Goal: Transaction & Acquisition: Purchase product/service

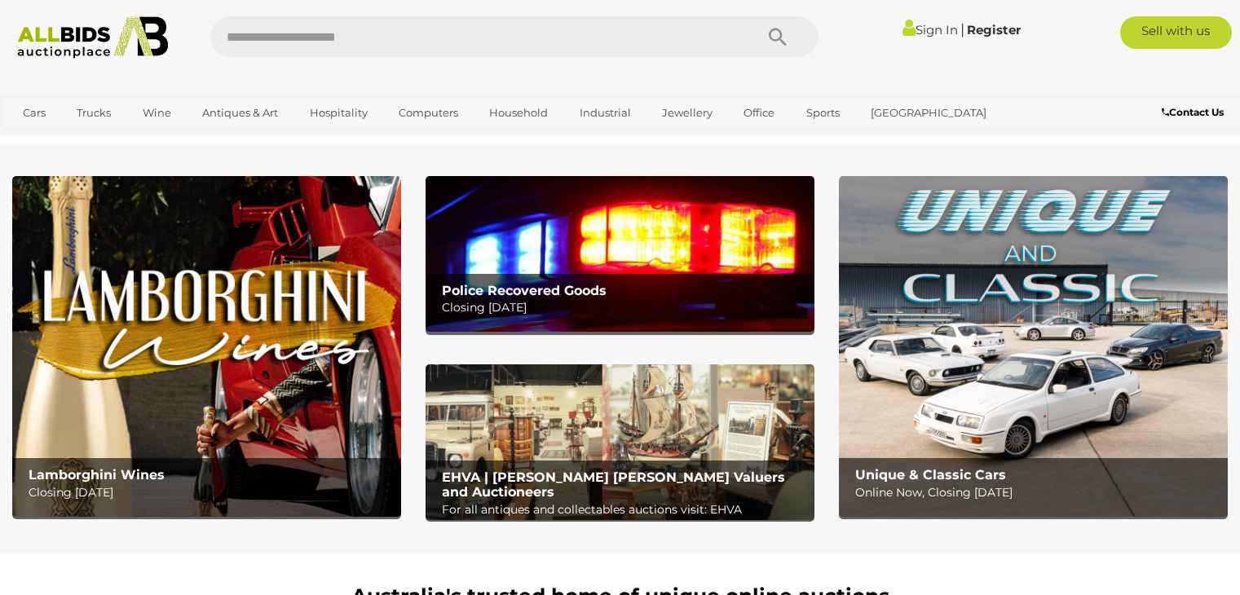
scroll to position [217, 0]
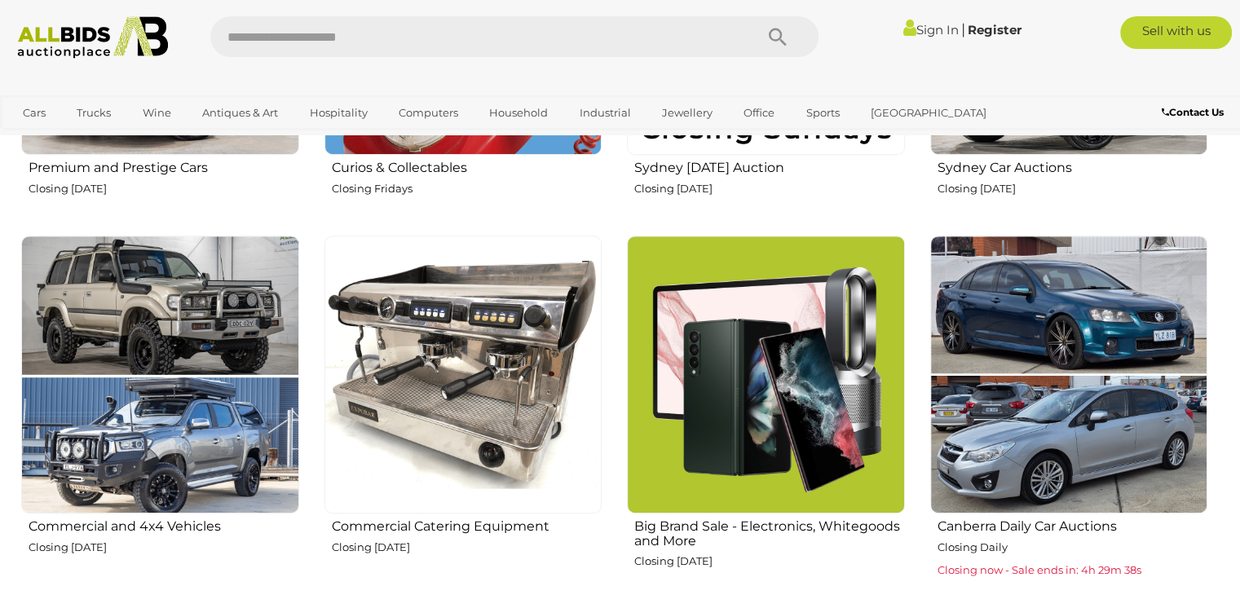
scroll to position [1086, 0]
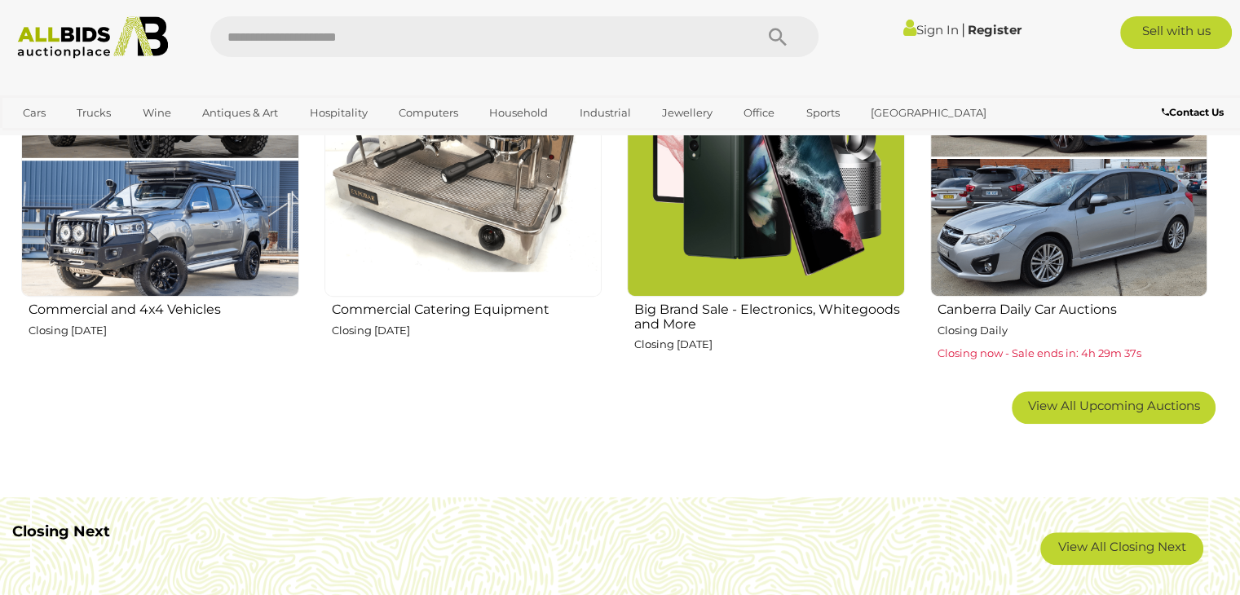
click at [694, 180] on img at bounding box center [766, 158] width 278 height 278
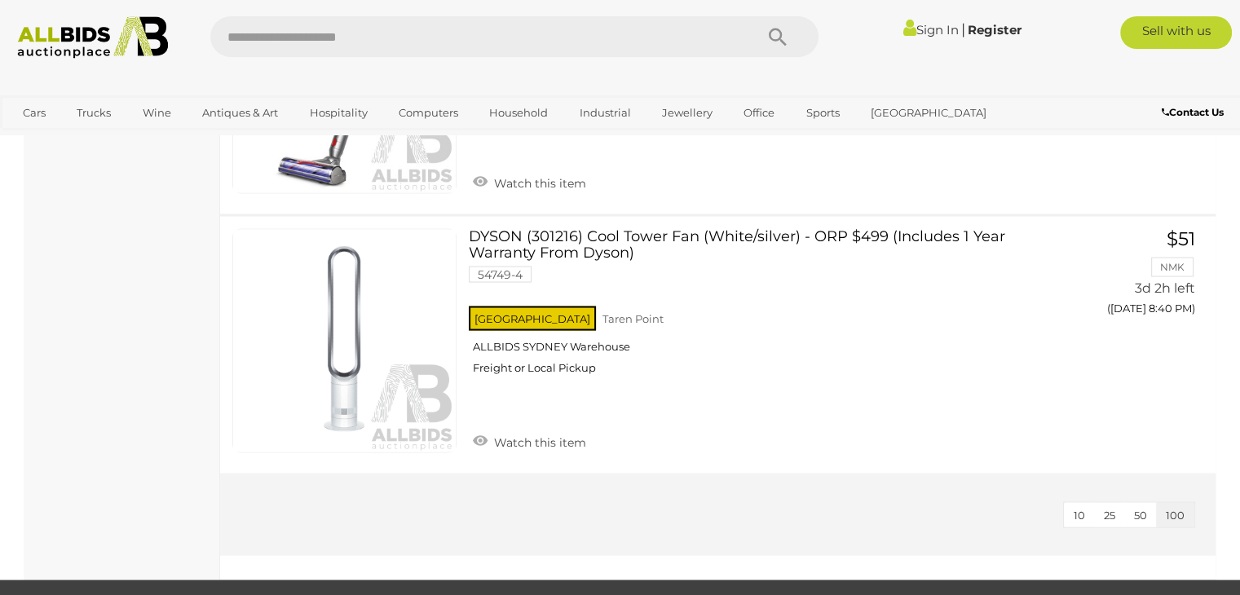
scroll to position [3044, 0]
